Goal: Task Accomplishment & Management: Complete application form

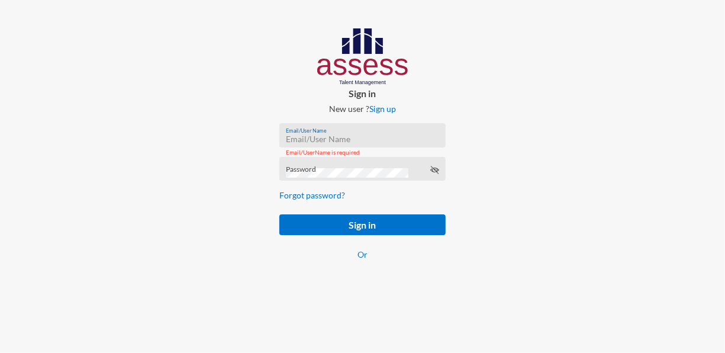
paste input "mhspl20555"
type input "mhspl20555"
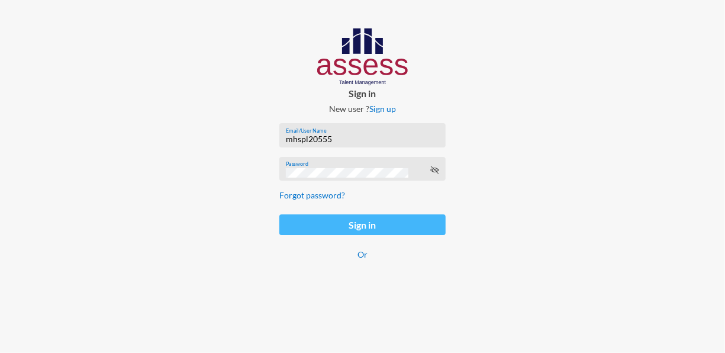
click at [350, 224] on button "Sign in" at bounding box center [362, 224] width 166 height 21
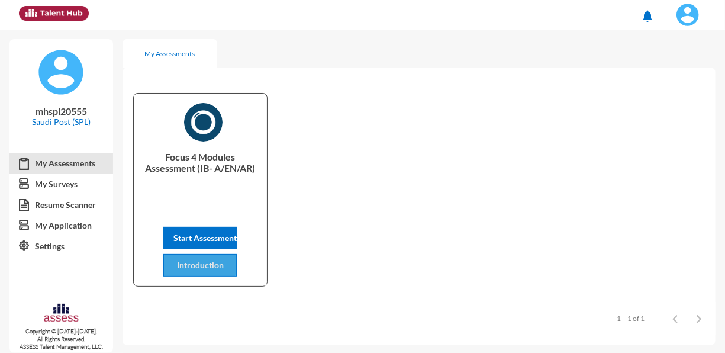
click at [195, 262] on span "Introduction" at bounding box center [200, 265] width 47 height 10
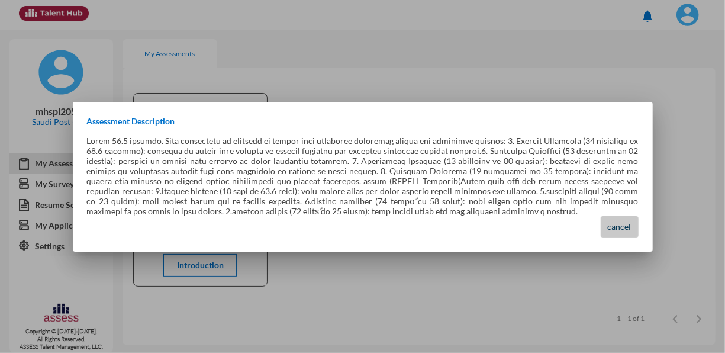
click at [632, 223] on button "cancel" at bounding box center [620, 226] width 38 height 21
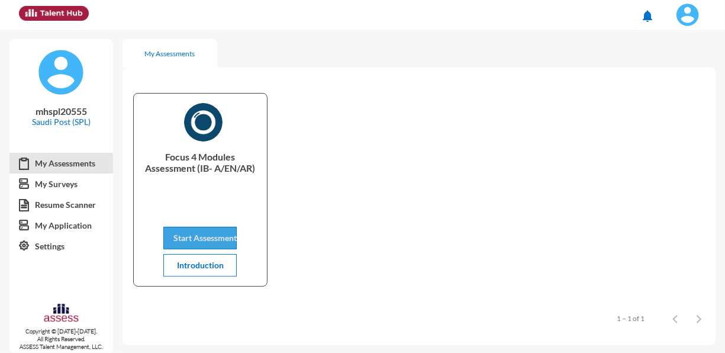
click at [231, 233] on span "Start Assessment" at bounding box center [204, 238] width 63 height 10
